Goal: Task Accomplishment & Management: Complete application form

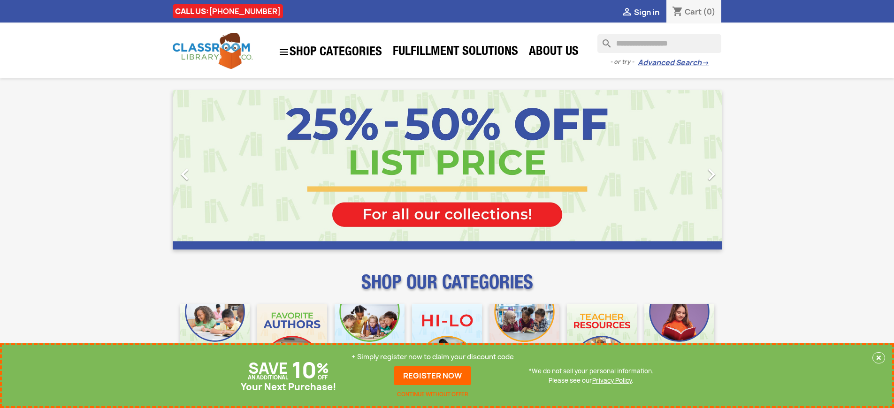
click at [433, 357] on p "+ Simply register now to claim your discount code" at bounding box center [433, 356] width 162 height 9
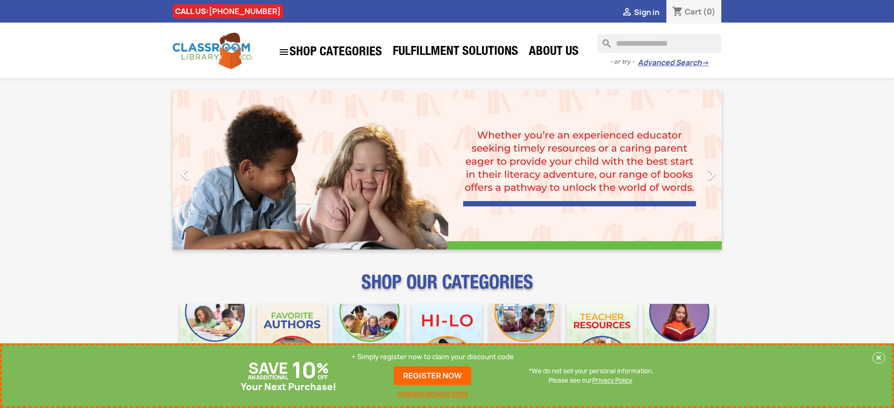
click at [433, 357] on p "+ Simply register now to claim your discount code" at bounding box center [433, 356] width 162 height 9
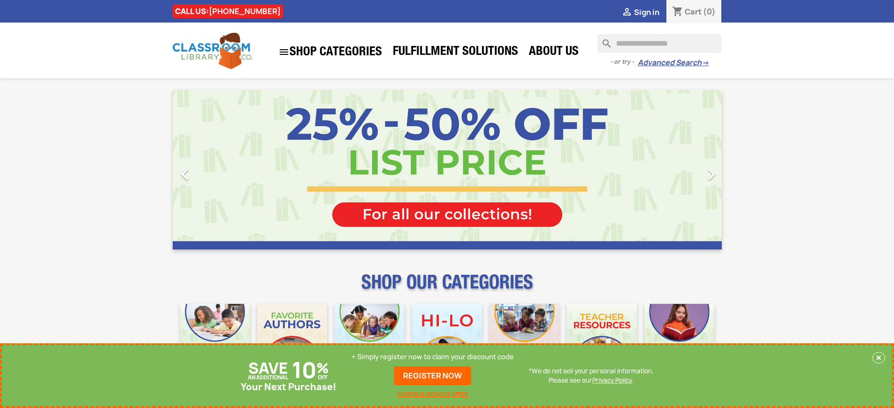
click at [433, 357] on p "+ Simply register now to claim your discount code" at bounding box center [433, 356] width 162 height 9
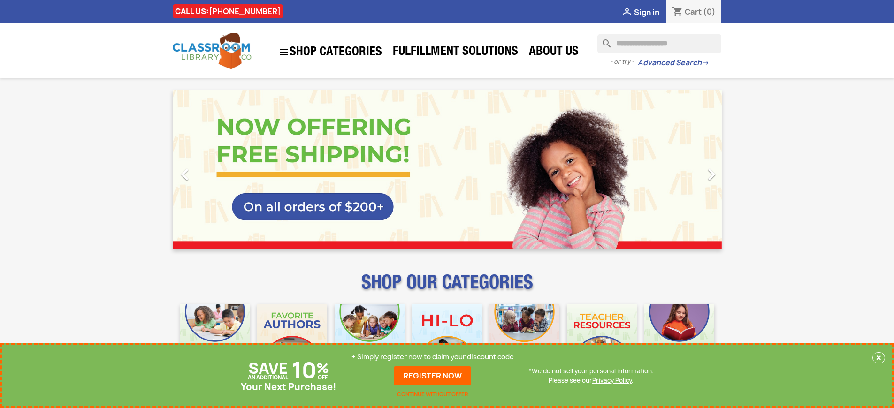
click at [433, 357] on p "+ Simply register now to claim your discount code" at bounding box center [433, 356] width 162 height 9
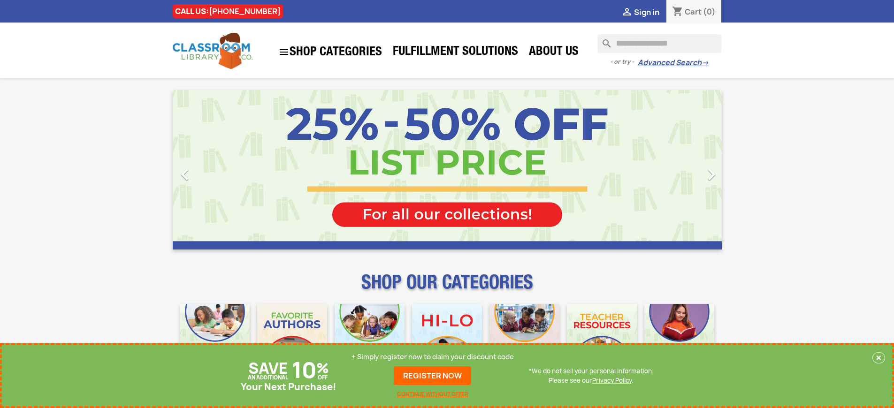
click at [433, 357] on p "+ Simply register now to claim your discount code" at bounding box center [433, 356] width 162 height 9
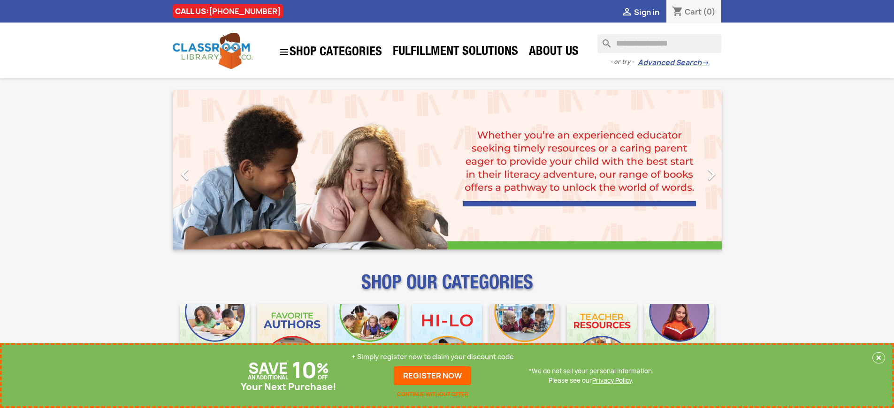
click at [433, 357] on p "+ Simply register now to claim your discount code" at bounding box center [433, 356] width 162 height 9
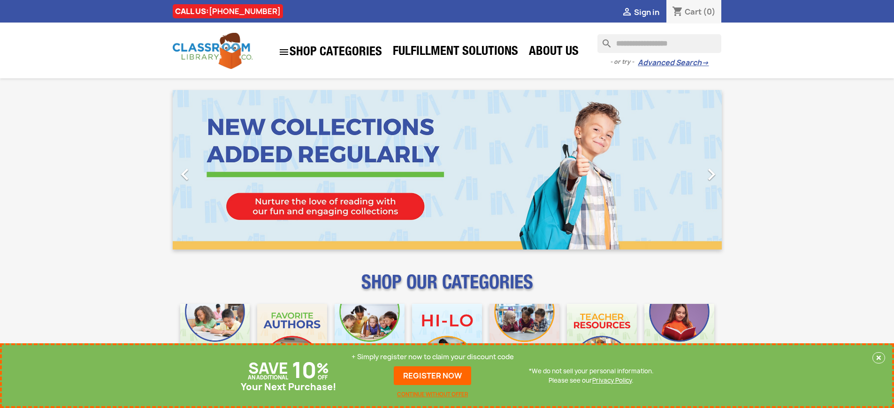
click at [433, 357] on p "+ Simply register now to claim your discount code" at bounding box center [433, 356] width 162 height 9
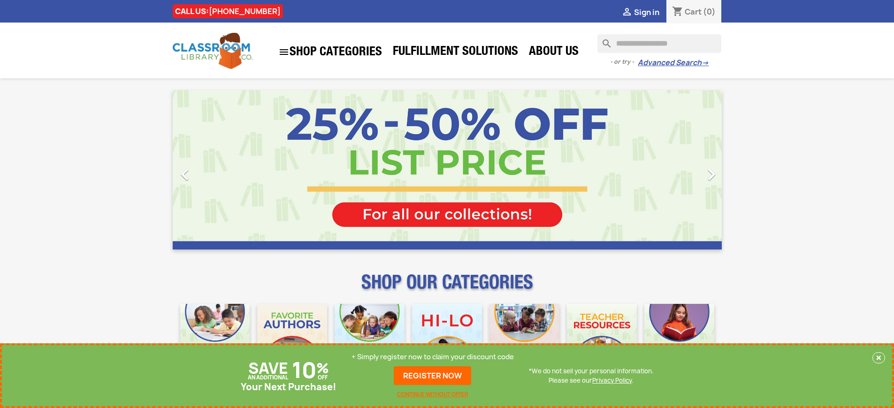
click at [433, 357] on p "+ Simply register now to claim your discount code" at bounding box center [433, 356] width 162 height 9
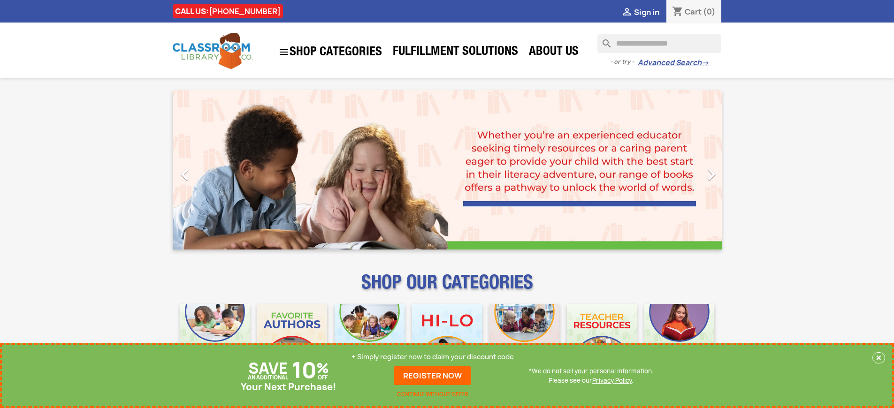
click at [433, 357] on p "+ Simply register now to claim your discount code" at bounding box center [433, 356] width 162 height 9
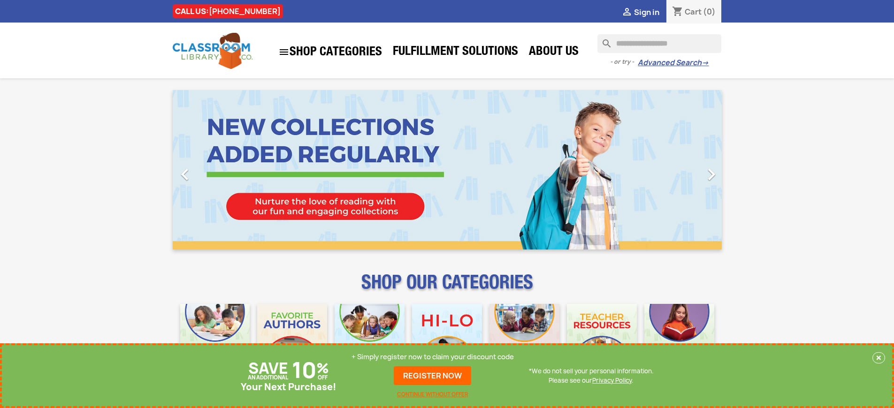
click at [433, 357] on p "+ Simply register now to claim your discount code" at bounding box center [433, 356] width 162 height 9
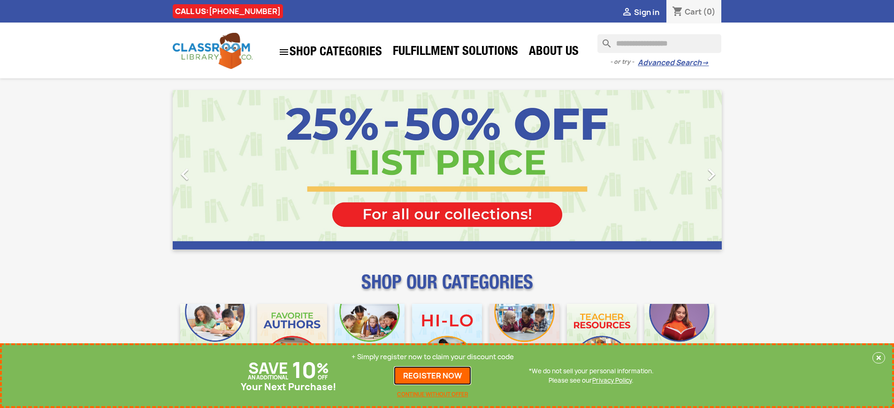
click at [433, 376] on link "REGISTER NOW" at bounding box center [432, 376] width 77 height 19
click at [433, 357] on p "+ Simply register now to claim your discount code" at bounding box center [433, 356] width 162 height 9
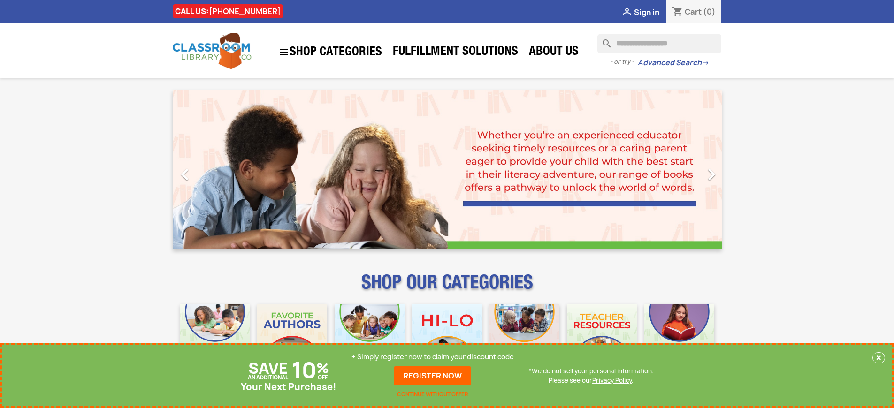
click at [433, 357] on p "+ Simply register now to claim your discount code" at bounding box center [433, 356] width 162 height 9
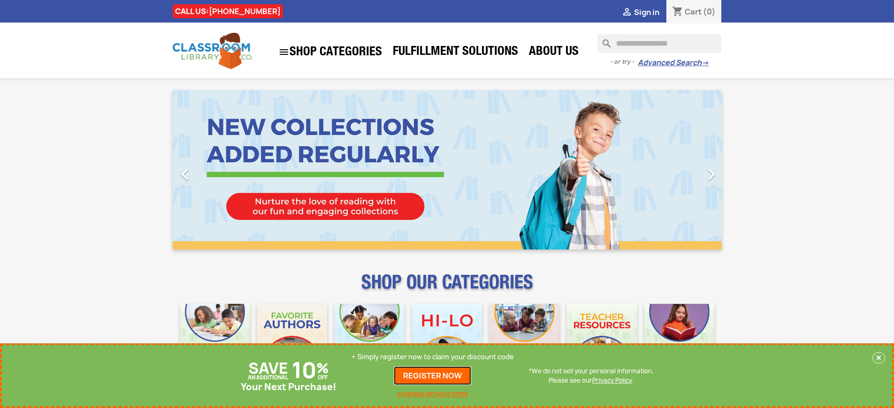
click at [433, 376] on link "REGISTER NOW" at bounding box center [432, 376] width 77 height 19
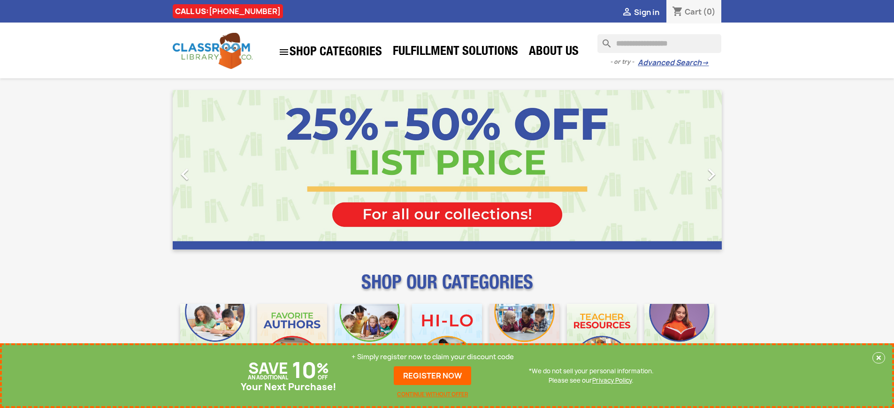
click at [433, 357] on p "+ Simply register now to claim your discount code" at bounding box center [433, 356] width 162 height 9
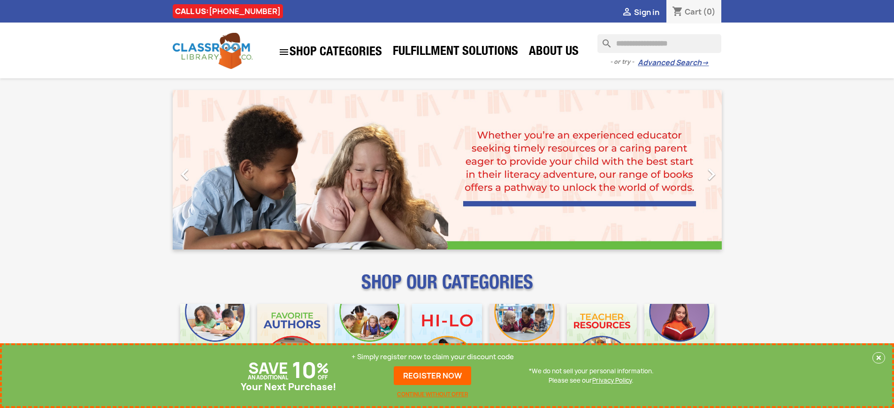
click at [433, 357] on p "+ Simply register now to claim your discount code" at bounding box center [433, 356] width 162 height 9
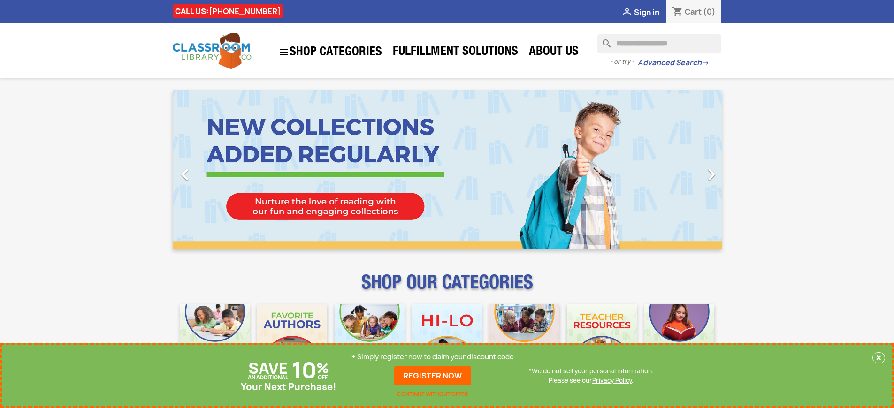
click at [433, 376] on link "REGISTER NOW" at bounding box center [432, 376] width 77 height 19
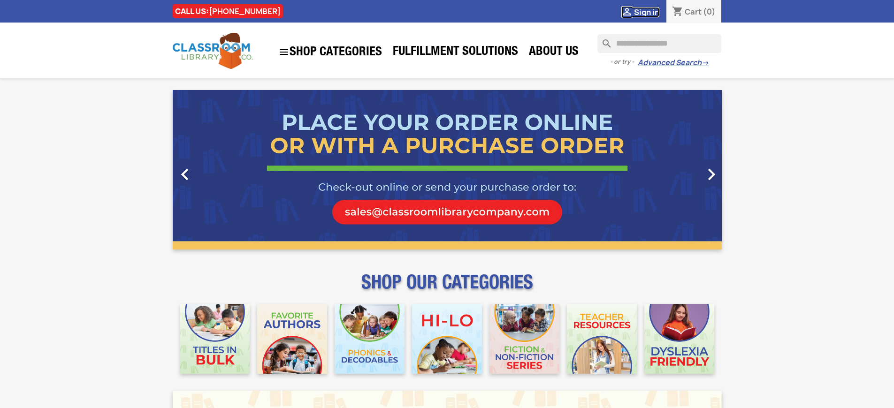
click at [646, 12] on span "Sign in" at bounding box center [646, 12] width 25 height 10
